Goal: Browse casually: Explore the website without a specific task or goal

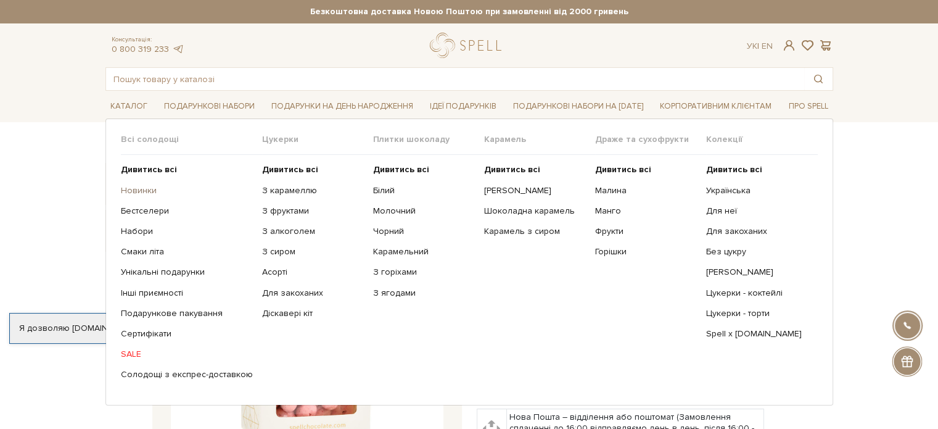
click at [136, 189] on link "Новинки" at bounding box center [187, 190] width 132 height 11
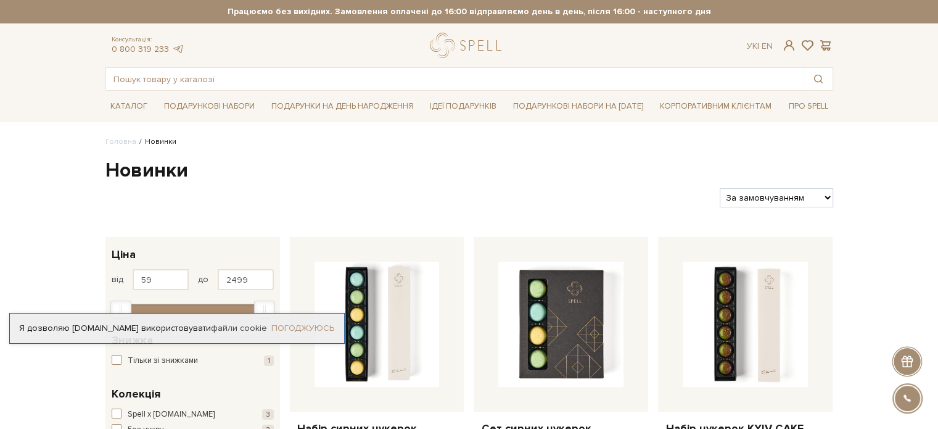
click at [299, 326] on link "Погоджуюсь" at bounding box center [302, 328] width 63 height 11
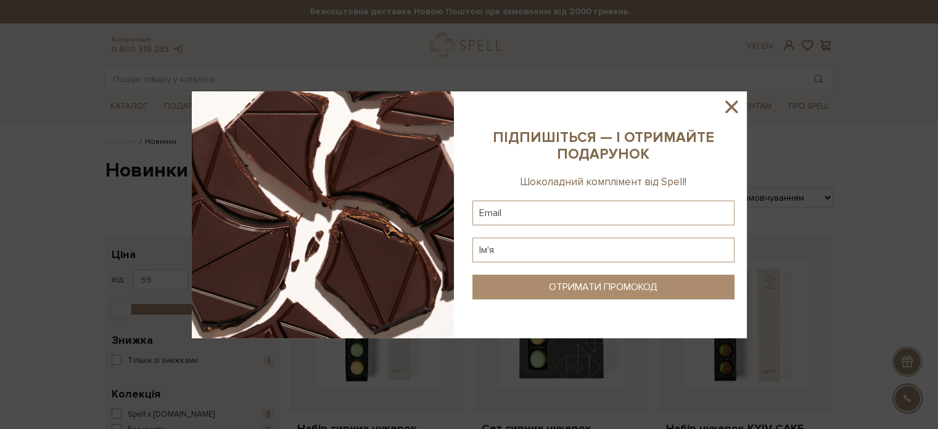
click at [741, 108] on icon at bounding box center [731, 106] width 21 height 21
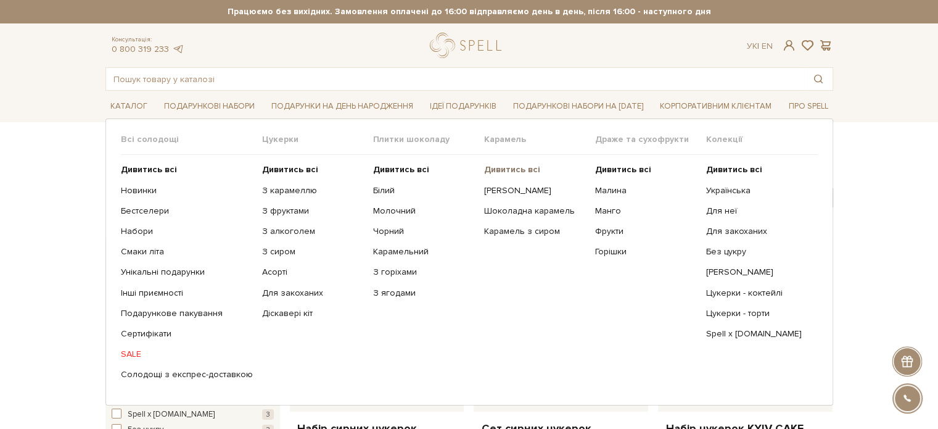
click at [517, 170] on b "Дивитись всі" at bounding box center [512, 169] width 56 height 10
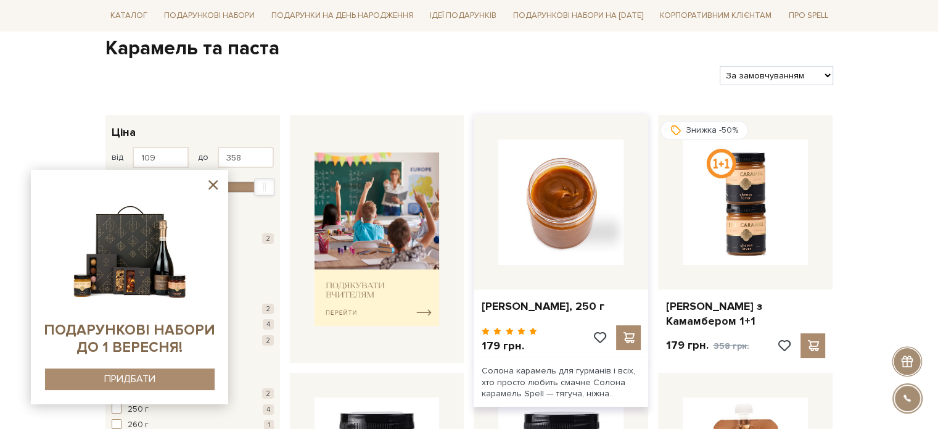
scroll to position [123, 0]
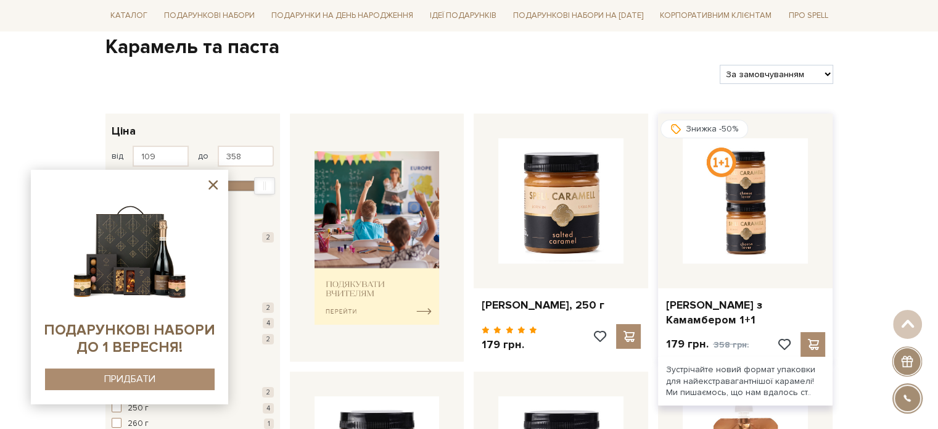
click at [733, 169] on img at bounding box center [745, 200] width 125 height 125
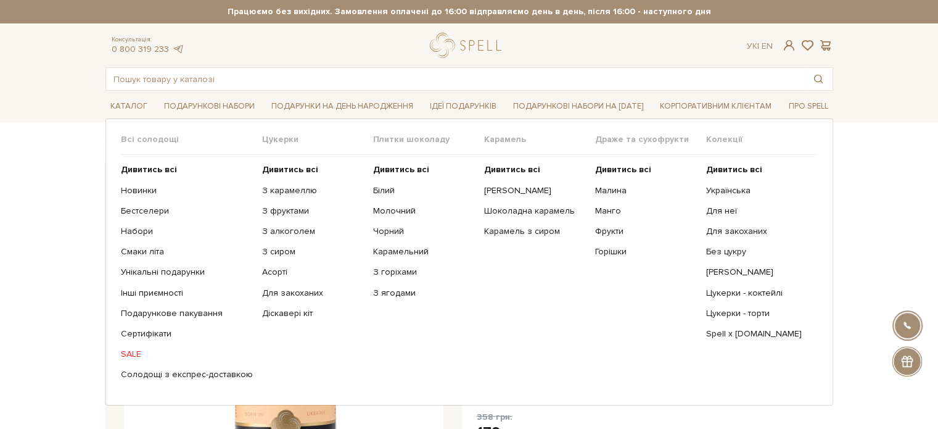
click at [625, 140] on span "Драже та сухофрукти" at bounding box center [650, 139] width 111 height 11
click at [624, 170] on b "Дивитись всі" at bounding box center [623, 169] width 56 height 10
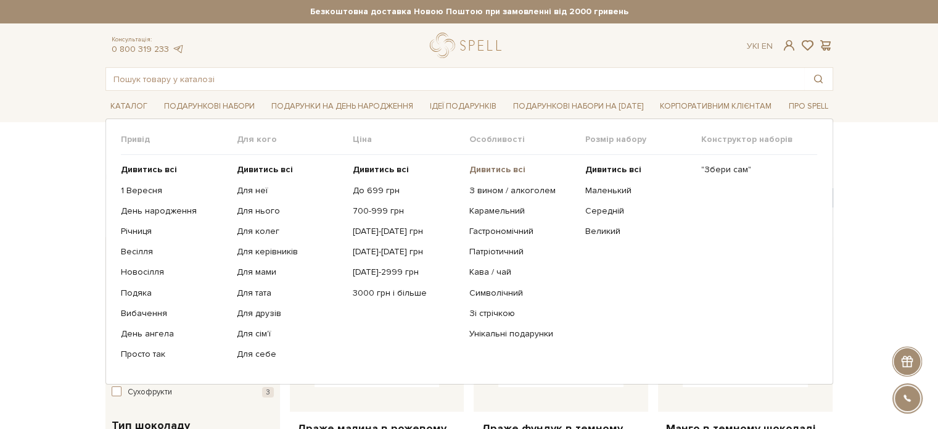
click at [506, 170] on b "Дивитись всі" at bounding box center [497, 169] width 56 height 10
